Goal: Navigation & Orientation: Find specific page/section

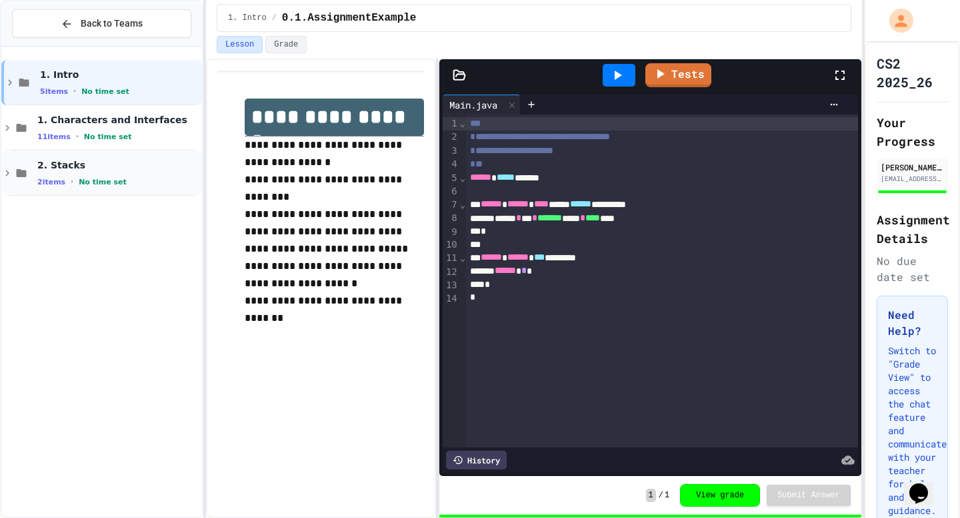
click at [105, 183] on span "No time set" at bounding box center [103, 182] width 48 height 9
click at [120, 311] on div "1. Intro 5 items • No time set 1. Characters and Interfaces 11 items • No time …" at bounding box center [101, 282] width 201 height 460
click at [31, 171] on div "2. Stacks 2 items • No time set" at bounding box center [101, 173] width 201 height 45
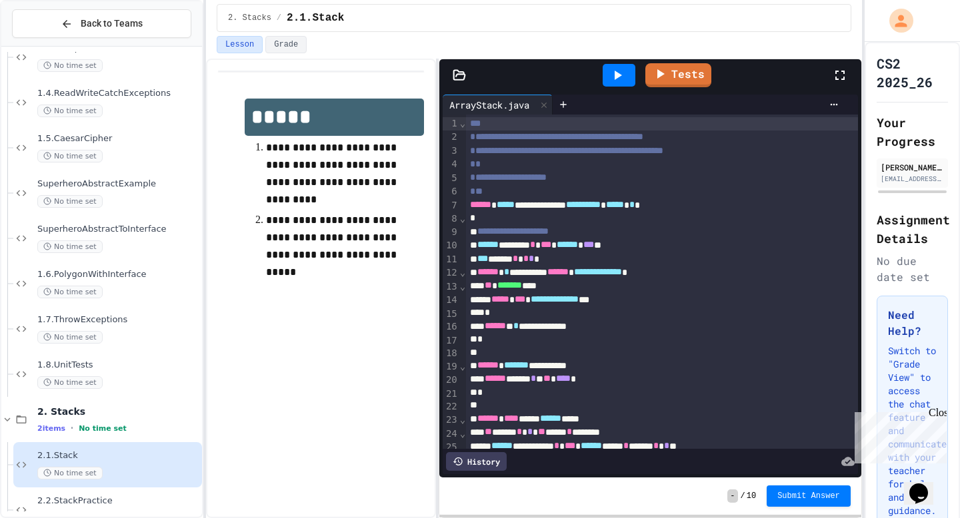
scroll to position [281, 0]
